Goal: Task Accomplishment & Management: Manage account settings

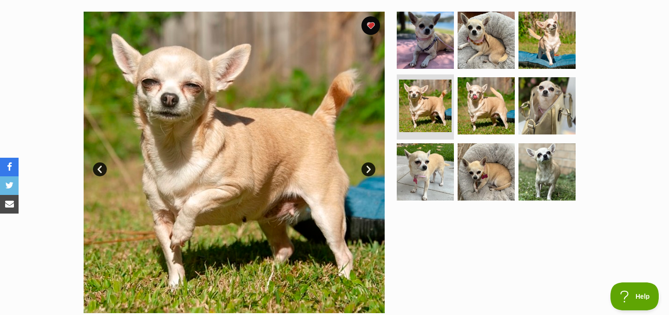
click at [369, 171] on link "Next" at bounding box center [369, 169] width 14 height 14
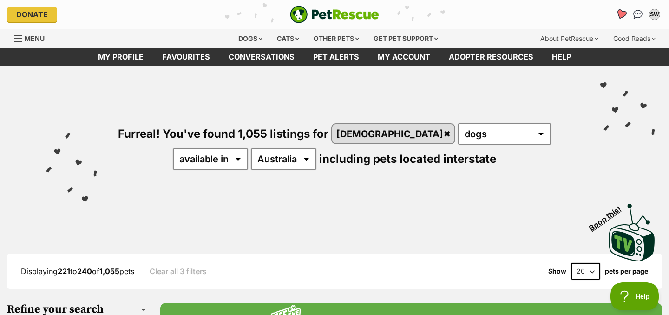
click at [618, 15] on icon "Favourites" at bounding box center [621, 14] width 13 height 12
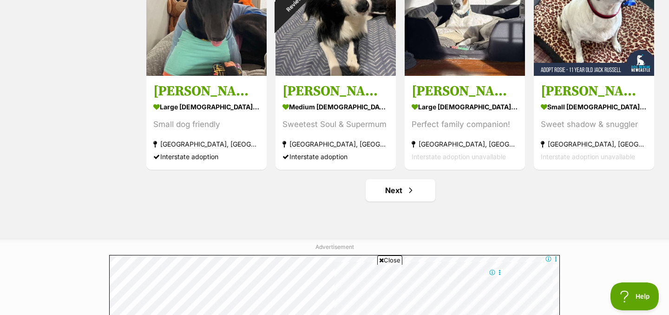
scroll to position [1212, 0]
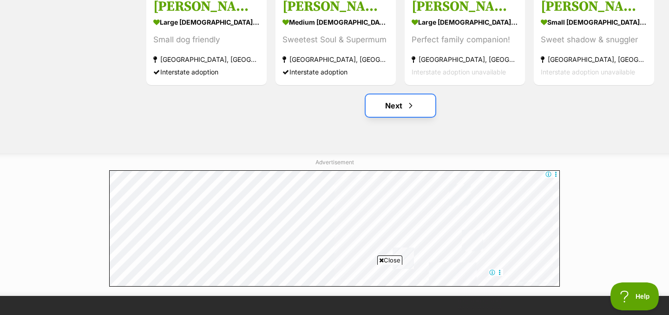
click at [392, 112] on link "Next" at bounding box center [401, 105] width 70 height 22
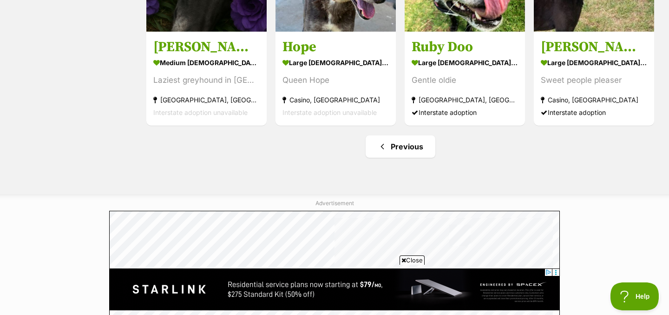
scroll to position [963, 0]
